Goal: Communication & Community: Share content

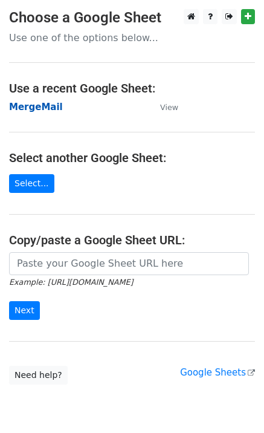
click at [40, 109] on strong "MergeMail" at bounding box center [36, 107] width 54 height 11
click at [37, 109] on strong "MergeMail" at bounding box center [36, 107] width 54 height 11
click at [41, 110] on strong "MergeMail" at bounding box center [36, 107] width 54 height 11
click at [30, 113] on td "MergeMail" at bounding box center [78, 107] width 139 height 14
click at [34, 109] on strong "MergeMail" at bounding box center [36, 107] width 54 height 11
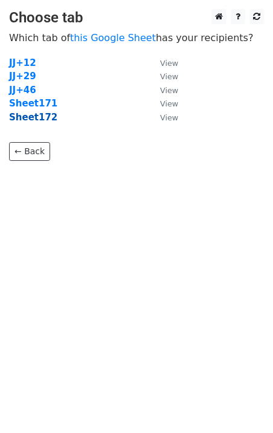
click at [36, 120] on strong "Sheet172" at bounding box center [33, 117] width 48 height 11
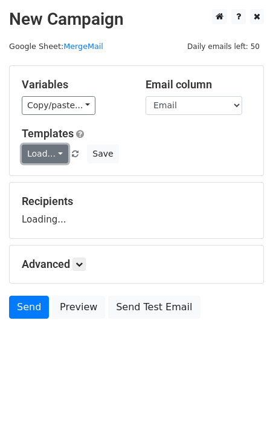
click at [41, 156] on link "Load..." at bounding box center [45, 153] width 47 height 19
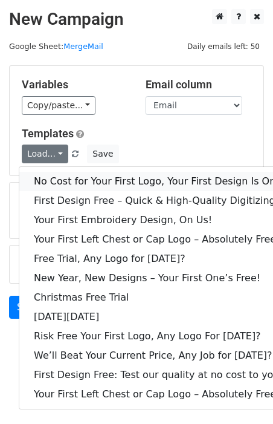
click at [67, 177] on link "No Cost for Your First Logo, Your First Design Is On Us!" at bounding box center [164, 181] width 290 height 19
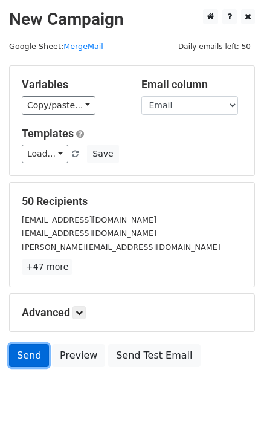
click at [30, 358] on link "Send" at bounding box center [29, 355] width 40 height 23
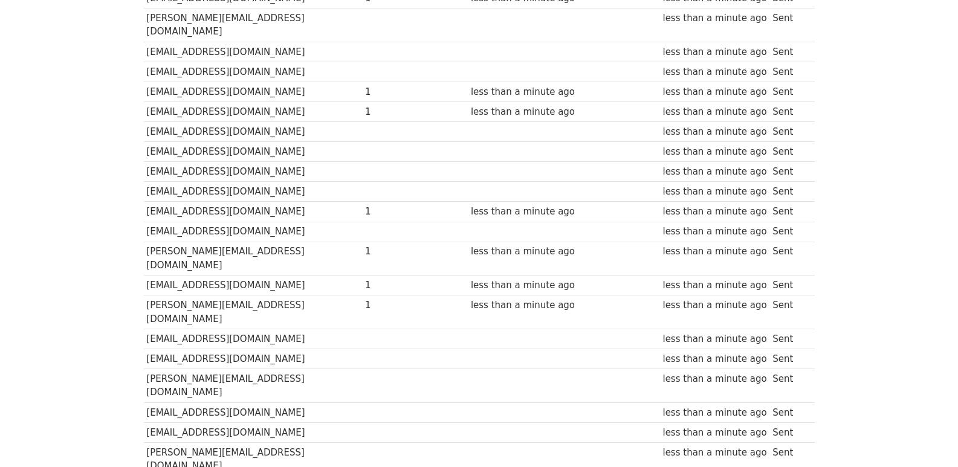
scroll to position [841, 0]
